Goal: Task Accomplishment & Management: Manage account settings

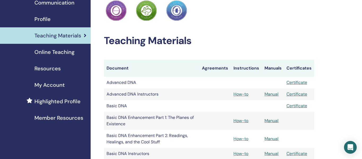
scroll to position [55, 0]
click at [46, 17] on span "Profile" at bounding box center [42, 19] width 16 height 8
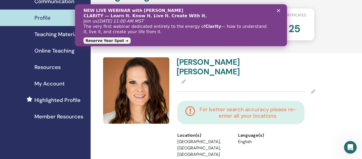
scroll to position [55, 0]
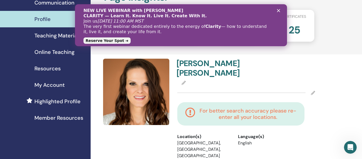
click at [280, 9] on icon "Close" at bounding box center [278, 10] width 3 height 3
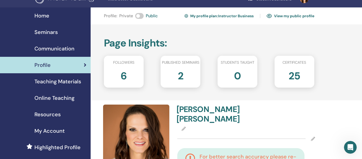
scroll to position [11, 0]
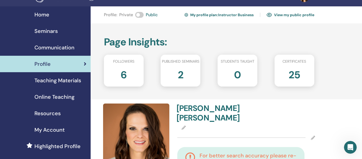
click at [178, 73] on h2 "2" at bounding box center [181, 73] width 6 height 15
click at [292, 73] on h2 "25" at bounding box center [295, 73] width 12 height 15
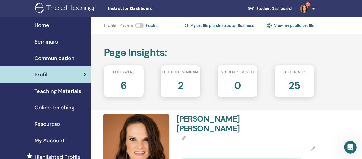
click at [314, 7] on link "3" at bounding box center [307, 8] width 22 height 17
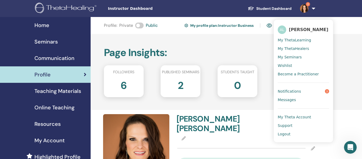
click at [283, 94] on link "Notifications 3" at bounding box center [303, 91] width 51 height 8
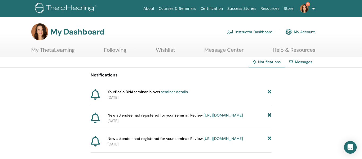
click at [170, 89] on link "seminar details" at bounding box center [174, 91] width 27 height 5
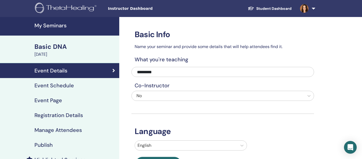
scroll to position [0, 0]
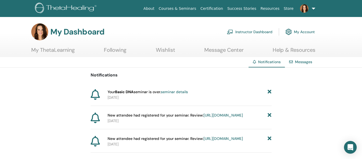
click at [204, 118] on link "[URL][DOMAIN_NAME]" at bounding box center [224, 115] width 40 height 5
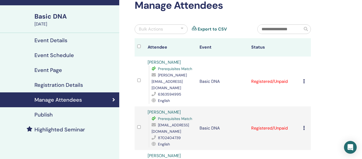
scroll to position [40, 0]
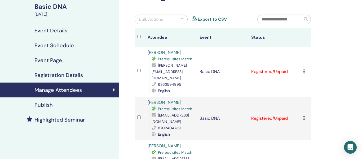
click at [265, 153] on td "Registered/Unpaid" at bounding box center [275, 162] width 52 height 44
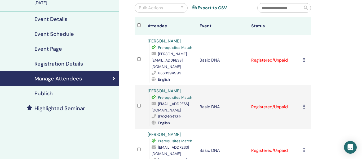
click at [269, 143] on td "Registered/Unpaid" at bounding box center [275, 151] width 52 height 44
click at [304, 148] on icon at bounding box center [305, 150] width 2 height 4
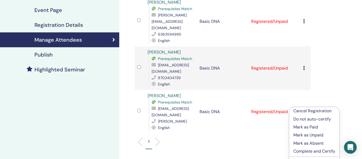
scroll to position [91, 0]
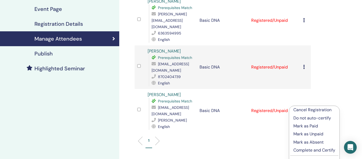
click at [305, 151] on p "Complete and Certify" at bounding box center [315, 150] width 42 height 6
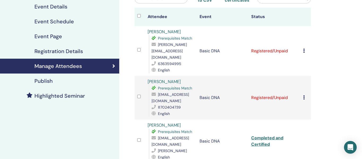
scroll to position [63, 0]
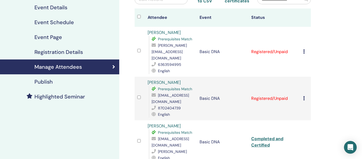
click at [306, 95] on div "Cancel Registration Do not auto-certify Mark as Paid Mark as Unpaid Mark as Abs…" at bounding box center [306, 98] width 5 height 6
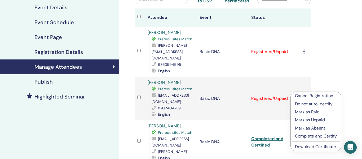
click at [304, 136] on p "Complete and Certify" at bounding box center [316, 136] width 42 height 6
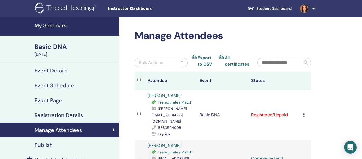
click at [305, 112] on icon at bounding box center [305, 114] width 2 height 4
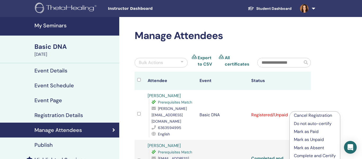
click at [305, 155] on p "Complete and Certify" at bounding box center [315, 156] width 42 height 6
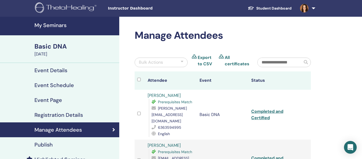
scroll to position [1, 0]
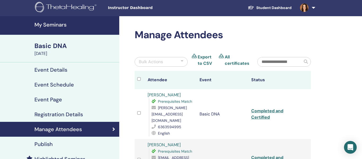
click at [232, 62] on link "All certificates" at bounding box center [237, 60] width 25 height 13
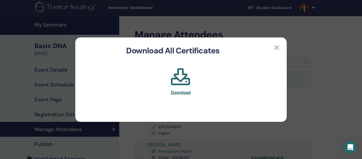
click at [181, 93] on span "Download" at bounding box center [181, 93] width 20 height 6
click at [278, 45] on button "button" at bounding box center [277, 47] width 8 height 8
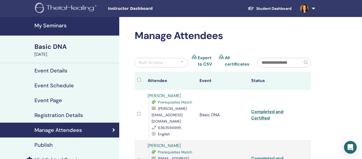
scroll to position [1, 0]
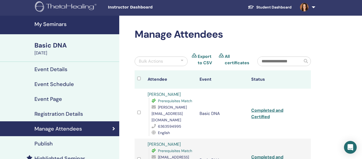
click at [50, 113] on h4 "Registration Details" at bounding box center [58, 114] width 49 height 6
